Goal: Transaction & Acquisition: Purchase product/service

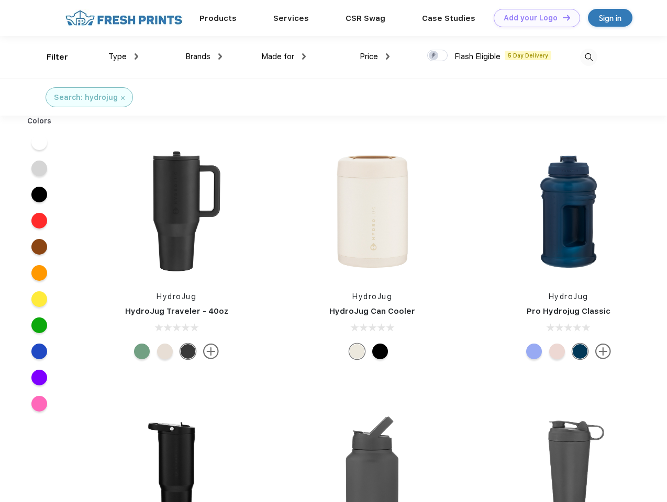
click at [533, 18] on link "Add your Logo Design Tool" at bounding box center [536, 18] width 86 height 18
click at [0, 0] on div "Design Tool" at bounding box center [0, 0] width 0 height 0
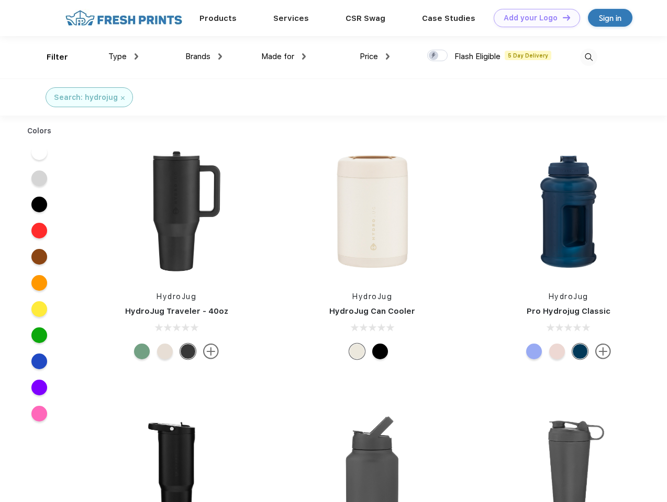
click at [561, 17] on link "Add your Logo Design Tool" at bounding box center [536, 18] width 86 height 18
click at [50, 57] on div "Filter" at bounding box center [57, 57] width 21 height 12
click at [123, 57] on span "Type" at bounding box center [117, 56] width 18 height 9
click at [204, 57] on span "Brands" at bounding box center [197, 56] width 25 height 9
click at [284, 57] on span "Made for" at bounding box center [277, 56] width 33 height 9
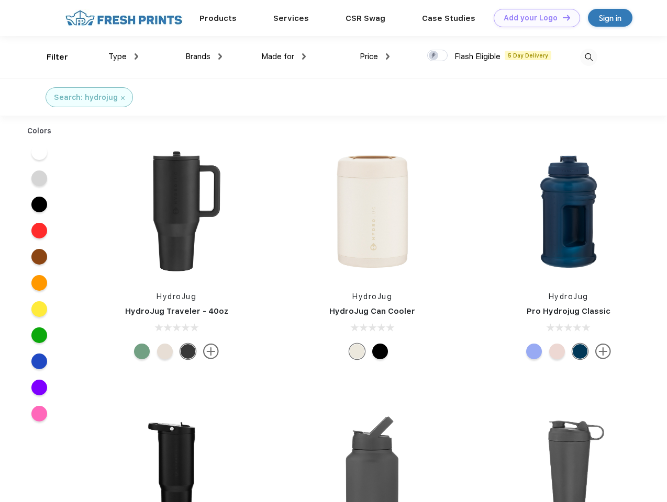
click at [375, 57] on span "Price" at bounding box center [368, 56] width 18 height 9
click at [437, 56] on div at bounding box center [437, 56] width 20 height 12
click at [434, 56] on input "checkbox" at bounding box center [430, 52] width 7 height 7
click at [588, 57] on img at bounding box center [588, 57] width 17 height 17
